Goal: Use online tool/utility

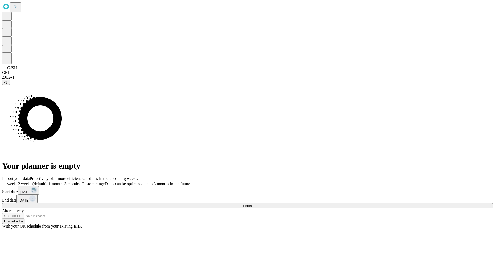
click at [252, 204] on span "Fetch" at bounding box center [247, 206] width 9 height 4
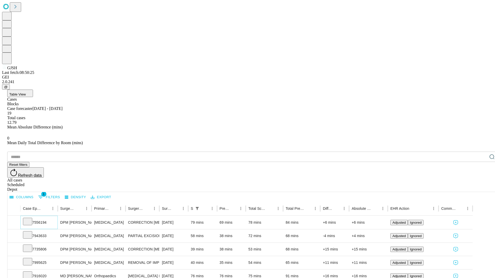
click at [30, 219] on icon at bounding box center [27, 221] width 5 height 5
